Goal: Find contact information: Find contact information

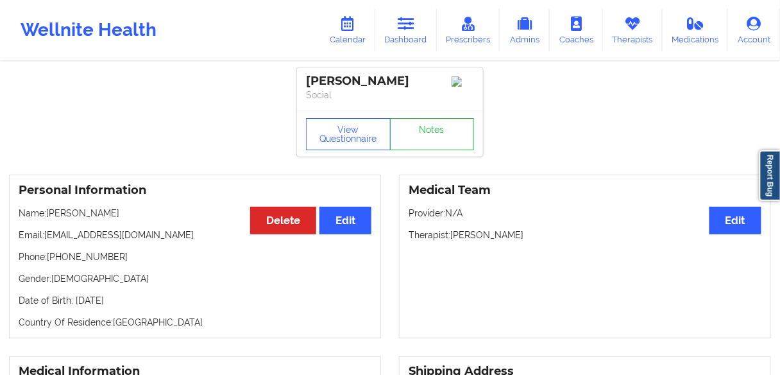
scroll to position [51, 0]
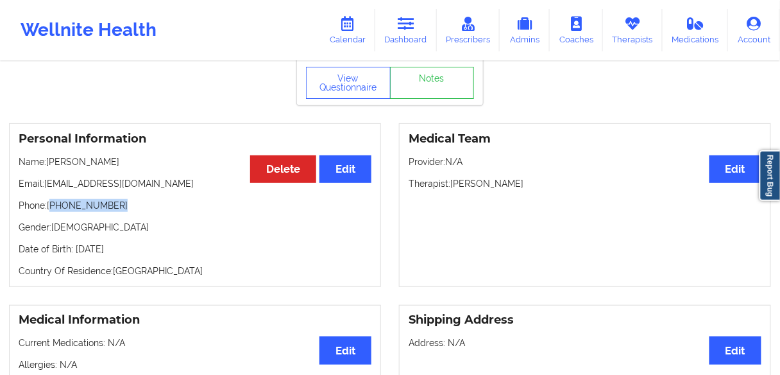
drag, startPoint x: 96, startPoint y: 208, endPoint x: 53, endPoint y: 207, distance: 43.0
click at [53, 207] on p "Phone: [PHONE_NUMBER]" at bounding box center [195, 205] width 353 height 13
copy p "[PHONE_NUMBER]"
click at [131, 205] on p "Phone: [PHONE_NUMBER]" at bounding box center [195, 205] width 353 height 13
click at [121, 227] on p "Gender: [DEMOGRAPHIC_DATA]" at bounding box center [195, 227] width 353 height 13
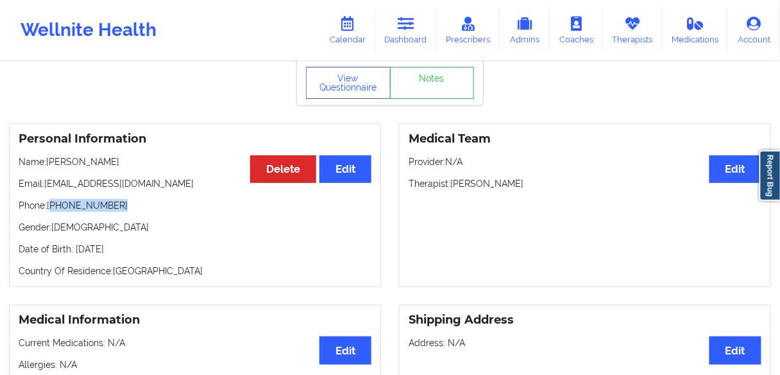
drag, startPoint x: 130, startPoint y: 211, endPoint x: 66, endPoint y: 201, distance: 65.0
click at [51, 207] on p "Phone: [PHONE_NUMBER]" at bounding box center [195, 205] width 353 height 13
copy p "[PHONE_NUMBER]"
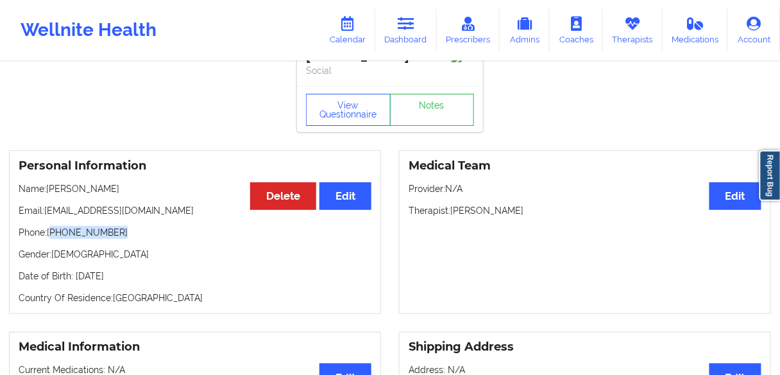
scroll to position [0, 0]
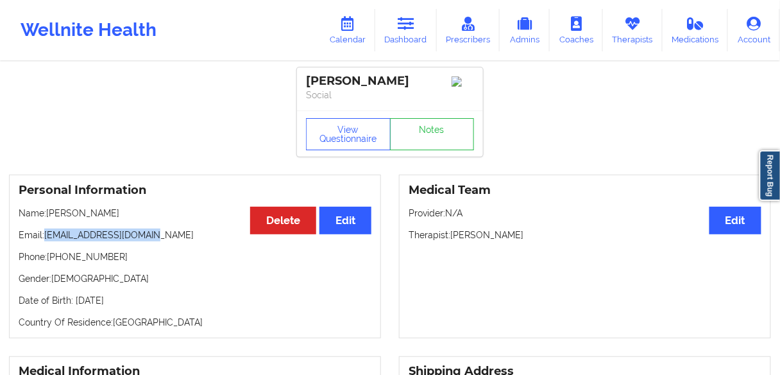
drag, startPoint x: 160, startPoint y: 236, endPoint x: 46, endPoint y: 235, distance: 114.2
click at [46, 235] on p "Email: [EMAIL_ADDRESS][DOMAIN_NAME]" at bounding box center [195, 234] width 353 height 13
copy p "[EMAIL_ADDRESS][DOMAIN_NAME]"
drag, startPoint x: 396, startPoint y: 35, endPoint x: 398, endPoint y: 51, distance: 16.2
click at [396, 34] on link "Dashboard" at bounding box center [406, 30] width 62 height 42
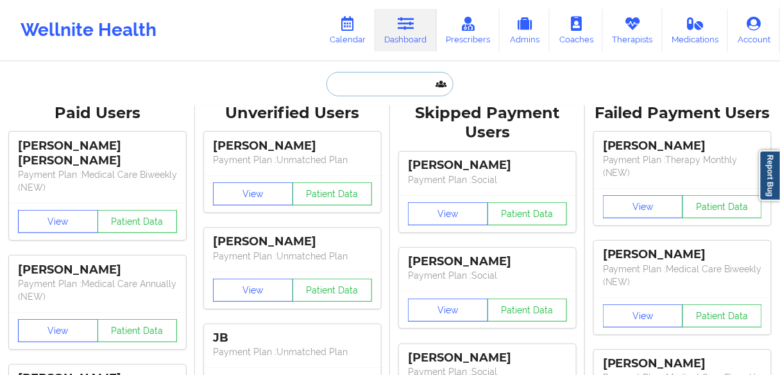
click at [367, 80] on input "text" at bounding box center [390, 84] width 127 height 24
paste input "[PERSON_NAME]"
type input "[PERSON_NAME]"
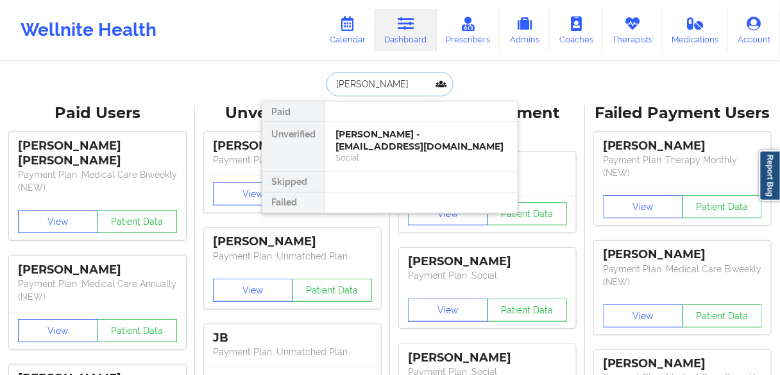
click at [367, 138] on div "[PERSON_NAME] - [EMAIL_ADDRESS][DOMAIN_NAME]" at bounding box center [422, 140] width 172 height 24
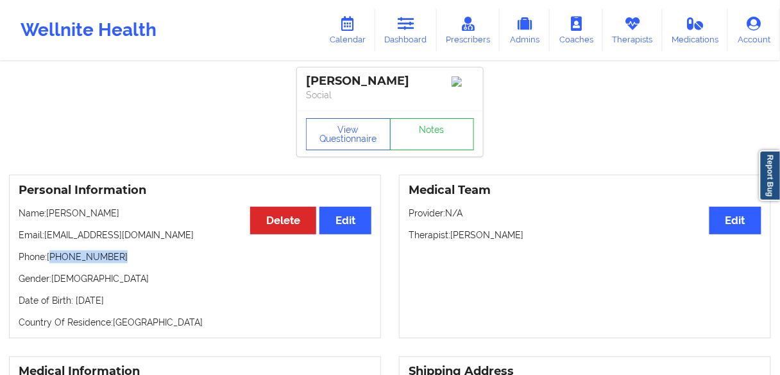
drag, startPoint x: 121, startPoint y: 262, endPoint x: 53, endPoint y: 262, distance: 68.0
click at [53, 262] on p "Phone: [PHONE_NUMBER]" at bounding box center [195, 256] width 353 height 13
copy p "[PHONE_NUMBER]"
